Goal: Use online tool/utility: Utilize a website feature to perform a specific function

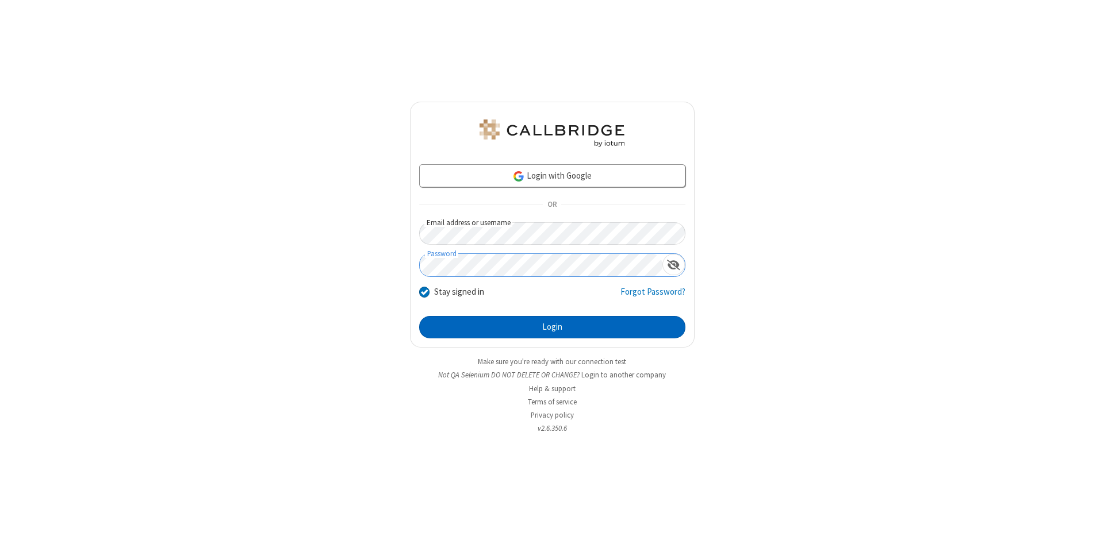
click at [552, 328] on button "Login" at bounding box center [552, 327] width 266 height 23
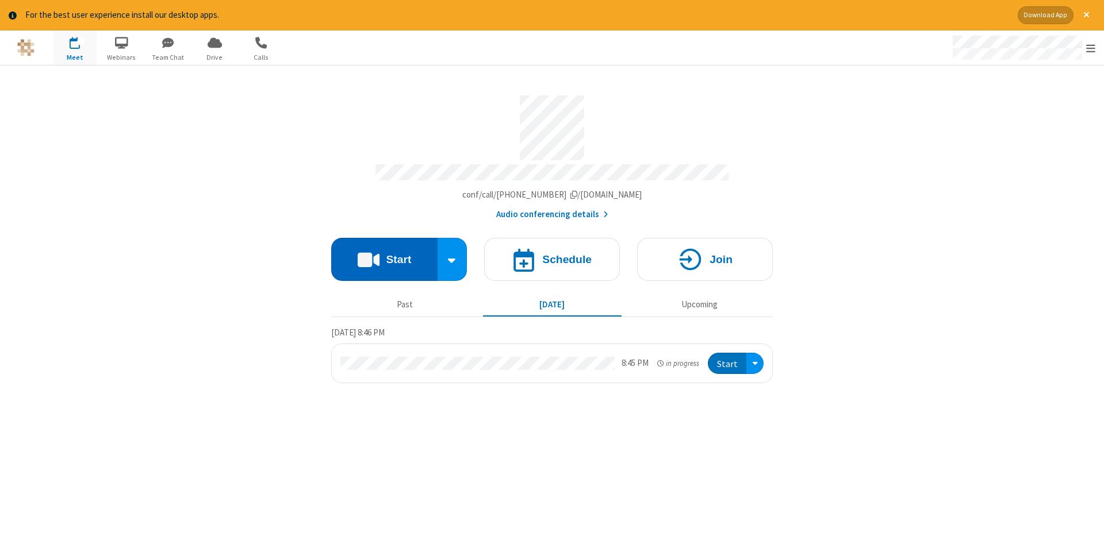
click at [384, 255] on button "Start" at bounding box center [384, 259] width 106 height 43
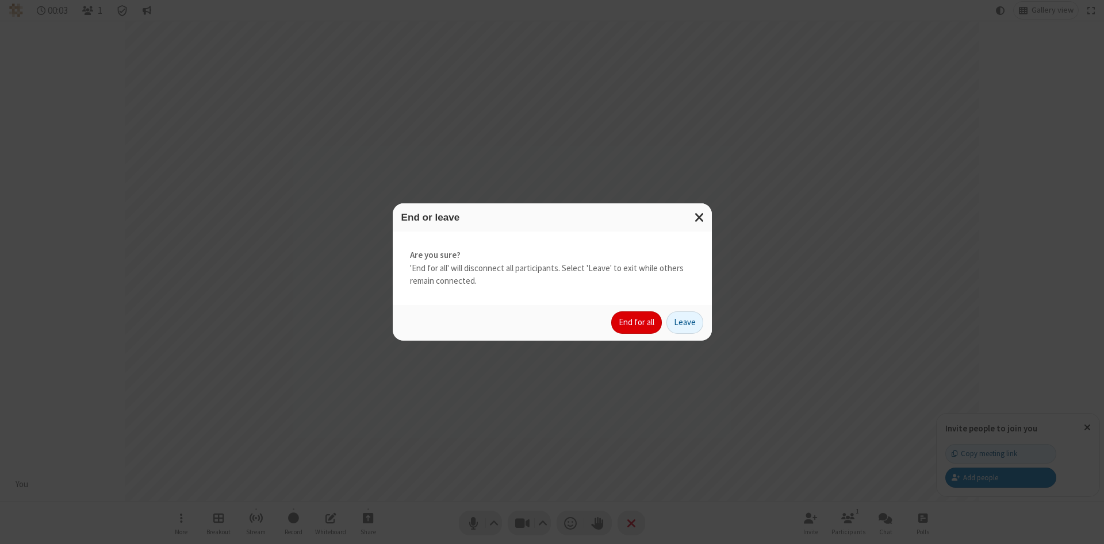
click at [637, 322] on button "End for all" at bounding box center [636, 323] width 51 height 23
